Goal: Information Seeking & Learning: Learn about a topic

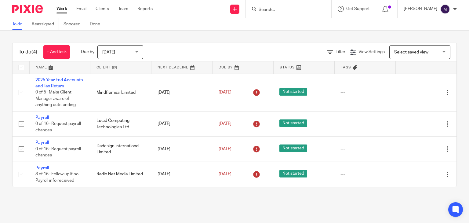
click at [401, 50] on span "Select saved view" at bounding box center [411, 52] width 34 height 4
click at [104, 11] on link "Clients" at bounding box center [102, 9] width 13 height 6
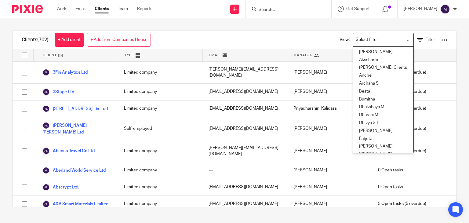
click at [361, 42] on input "Search for option" at bounding box center [382, 40] width 57 height 11
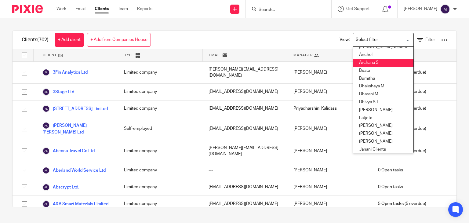
scroll to position [26, 0]
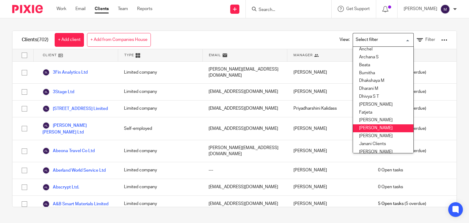
click at [377, 129] on li "[PERSON_NAME]" at bounding box center [383, 128] width 60 height 8
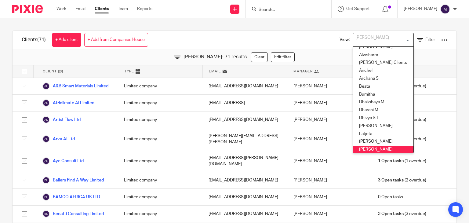
click at [376, 39] on input "Search for option" at bounding box center [382, 40] width 57 height 11
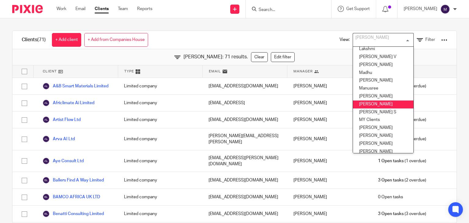
scroll to position [144, 0]
click at [363, 95] on li "Mithun" at bounding box center [383, 97] width 60 height 8
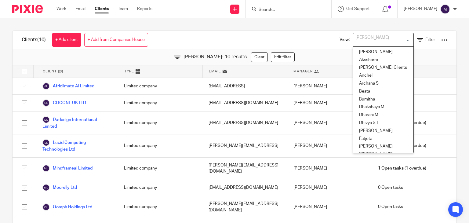
scroll to position [92, 0]
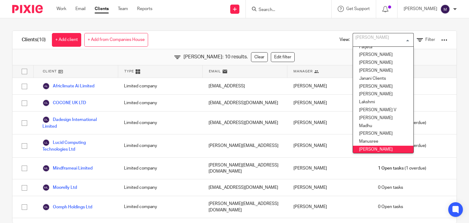
click at [366, 37] on input "Search for option" at bounding box center [382, 40] width 57 height 11
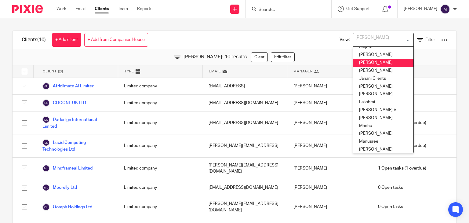
click at [363, 61] on li "Hely Patel" at bounding box center [383, 63] width 60 height 8
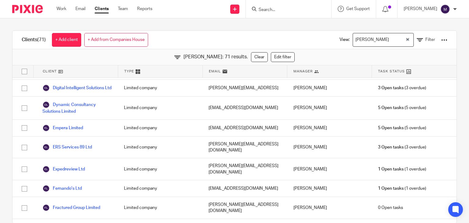
scroll to position [353, 0]
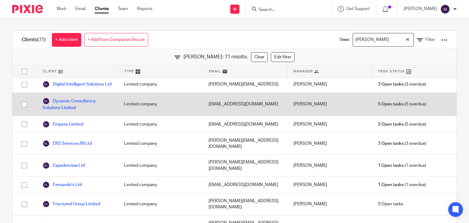
drag, startPoint x: 75, startPoint y: 164, endPoint x: 114, endPoint y: 90, distance: 84.2
click at [114, 93] on div "Dynamic Consultancy Solutions Limited" at bounding box center [75, 104] width 85 height 23
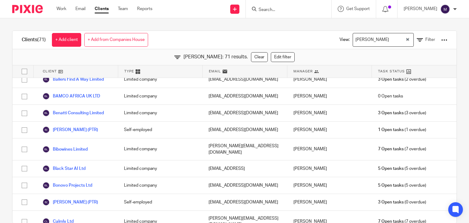
scroll to position [0, 0]
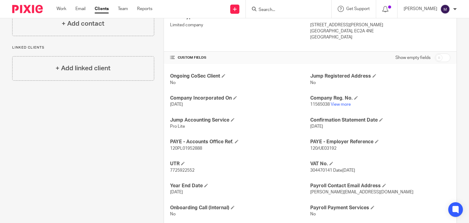
scroll to position [186, 0]
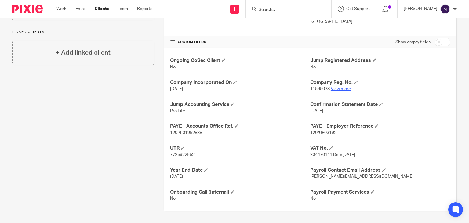
click at [339, 87] on link "View more" at bounding box center [341, 89] width 20 height 4
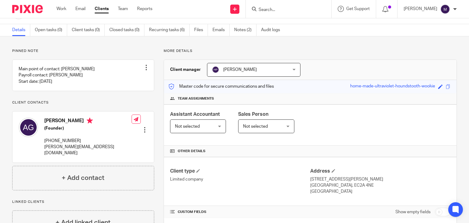
scroll to position [0, 0]
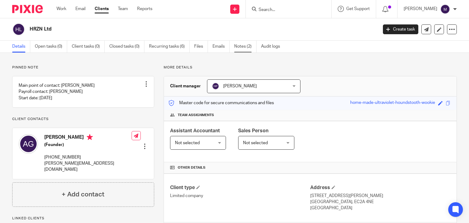
click at [242, 50] on link "Notes (2)" at bounding box center [245, 47] width 22 height 12
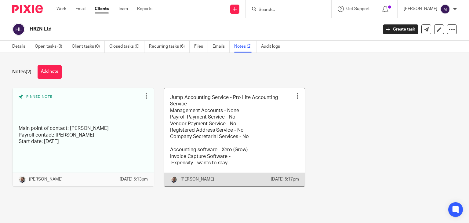
click at [218, 146] on link at bounding box center [234, 137] width 141 height 98
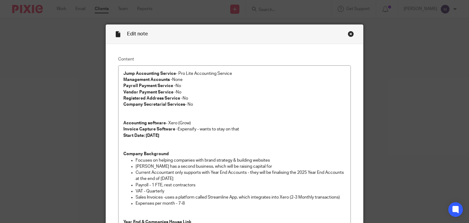
click at [348, 35] on div "Close this dialog window" at bounding box center [351, 34] width 6 height 6
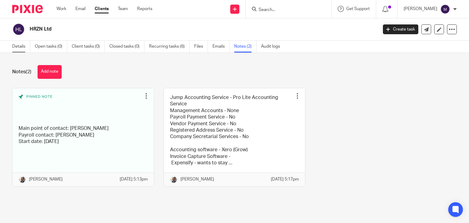
click at [20, 46] on link "Details" at bounding box center [21, 47] width 18 height 12
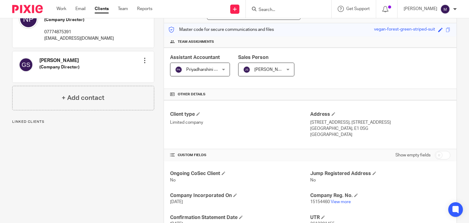
scroll to position [77, 0]
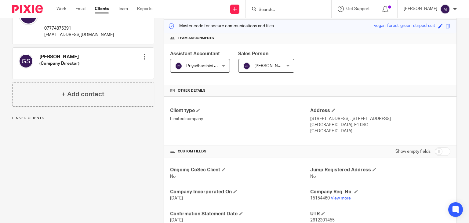
click at [338, 198] on link "View more" at bounding box center [341, 198] width 20 height 4
click at [193, 66] on span "Priyadharshini Kalidass" at bounding box center [207, 66] width 43 height 4
click at [236, 89] on h4 "Other details" at bounding box center [310, 90] width 280 height 5
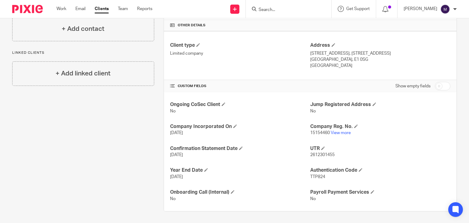
scroll to position [0, 0]
